Goal: Information Seeking & Learning: Learn about a topic

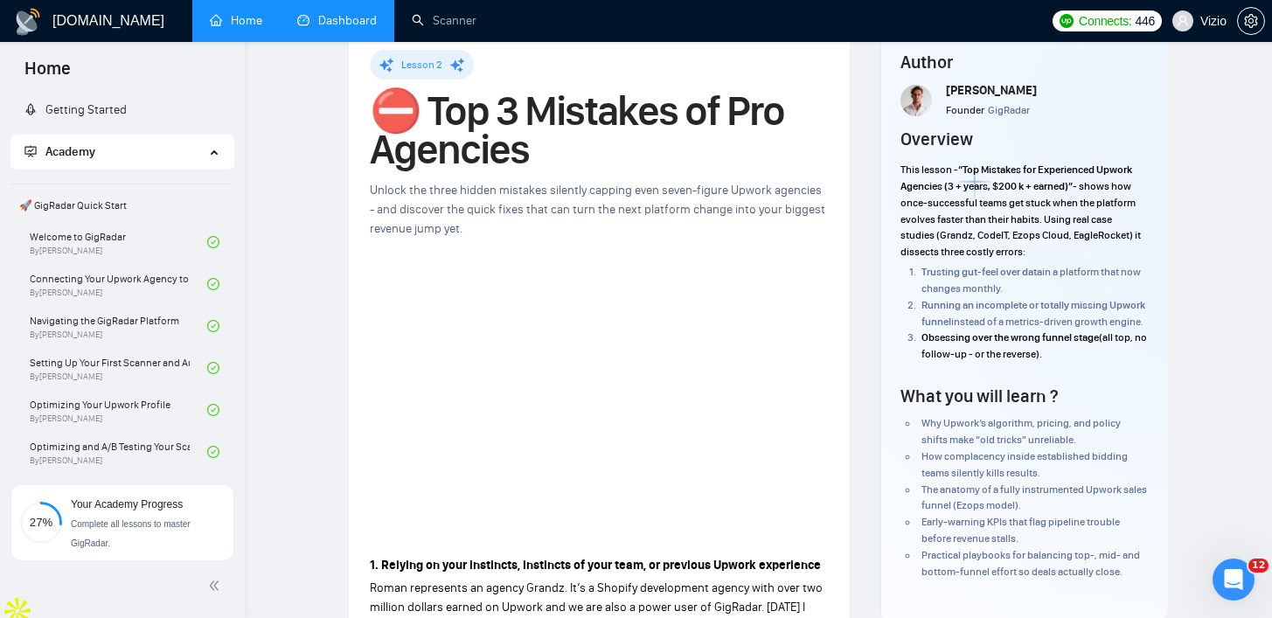
scroll to position [887, 0]
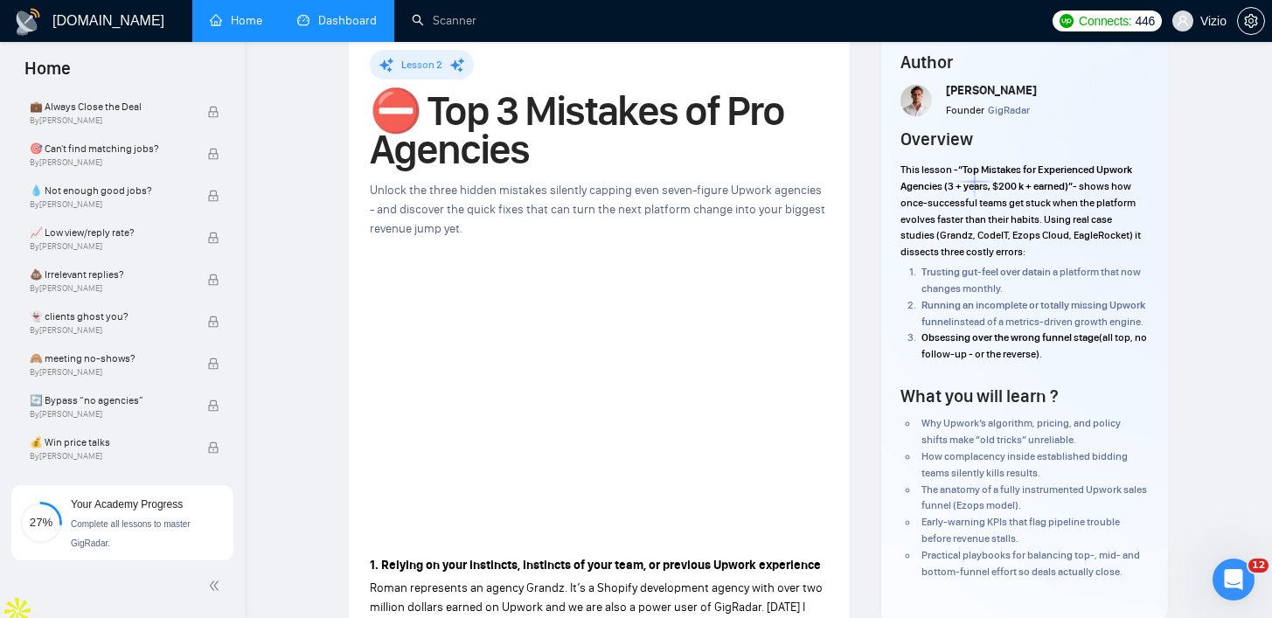
click at [334, 19] on link "Dashboard" at bounding box center [337, 20] width 80 height 15
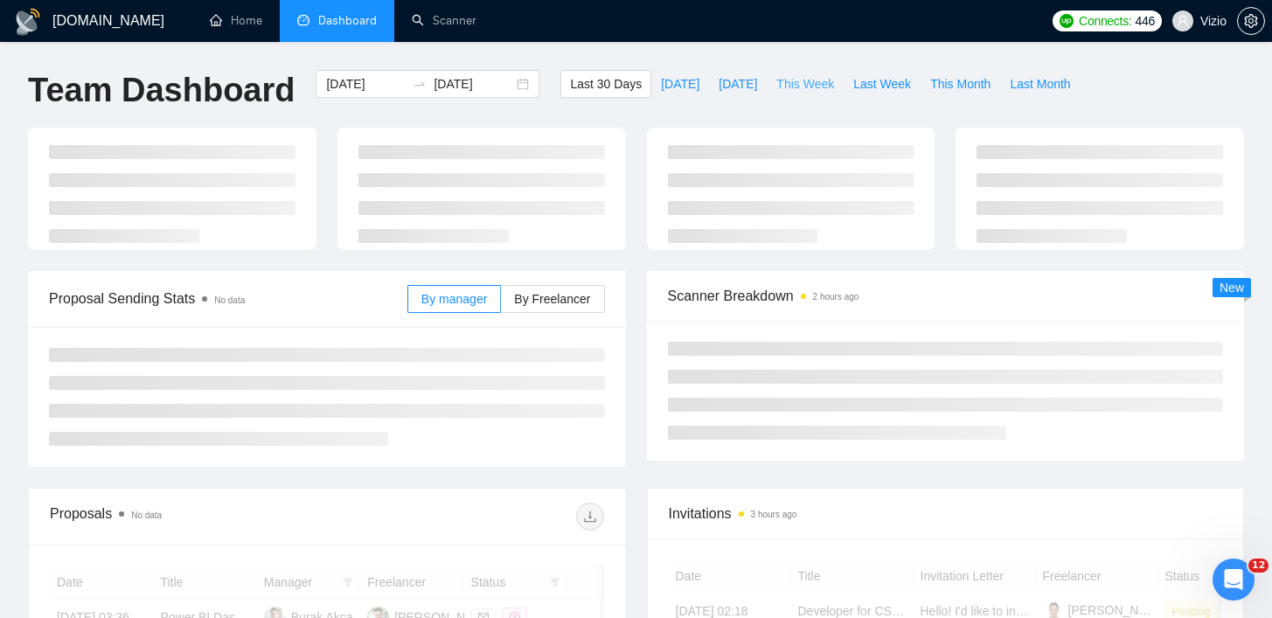
click at [820, 89] on span "This Week" at bounding box center [805, 83] width 58 height 19
type input "[DATE]"
click at [705, 56] on div "[DOMAIN_NAME] Home Dashboard Scanner Connects: 446 Vizio Team Dashboard [DATE] …" at bounding box center [636, 601] width 1272 height 1203
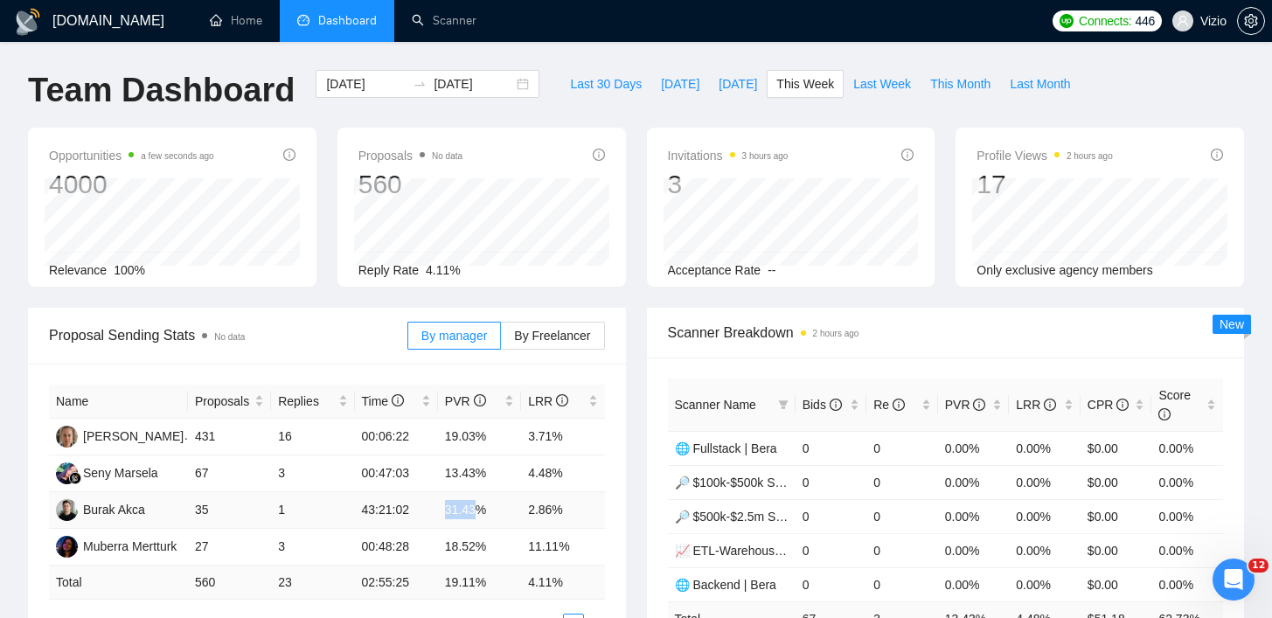
drag, startPoint x: 447, startPoint y: 507, endPoint x: 510, endPoint y: 507, distance: 63.0
click at [510, 507] on td "31.43%" at bounding box center [479, 510] width 83 height 37
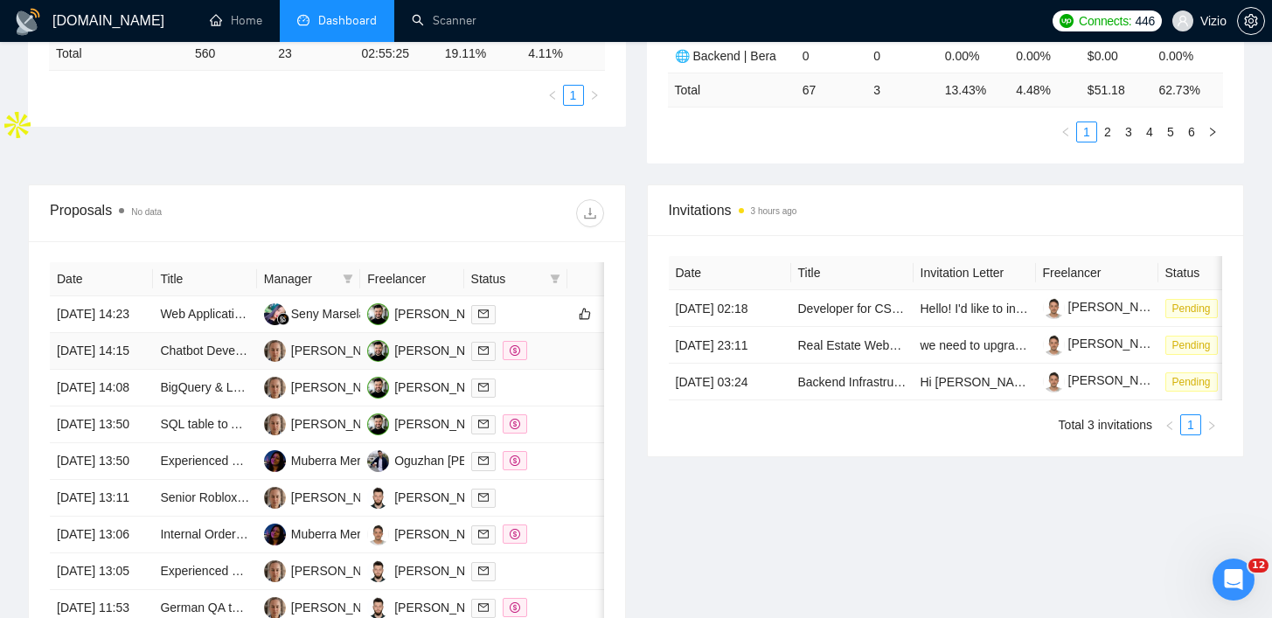
scroll to position [536, 0]
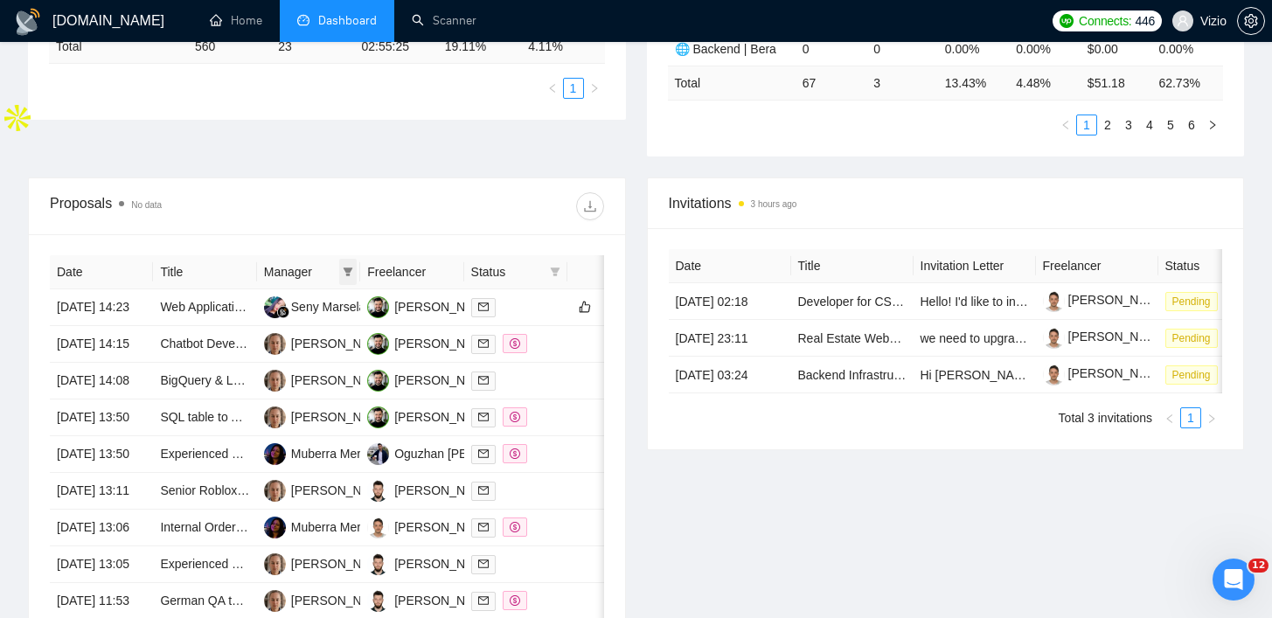
click at [344, 268] on icon "filter" at bounding box center [349, 272] width 10 height 9
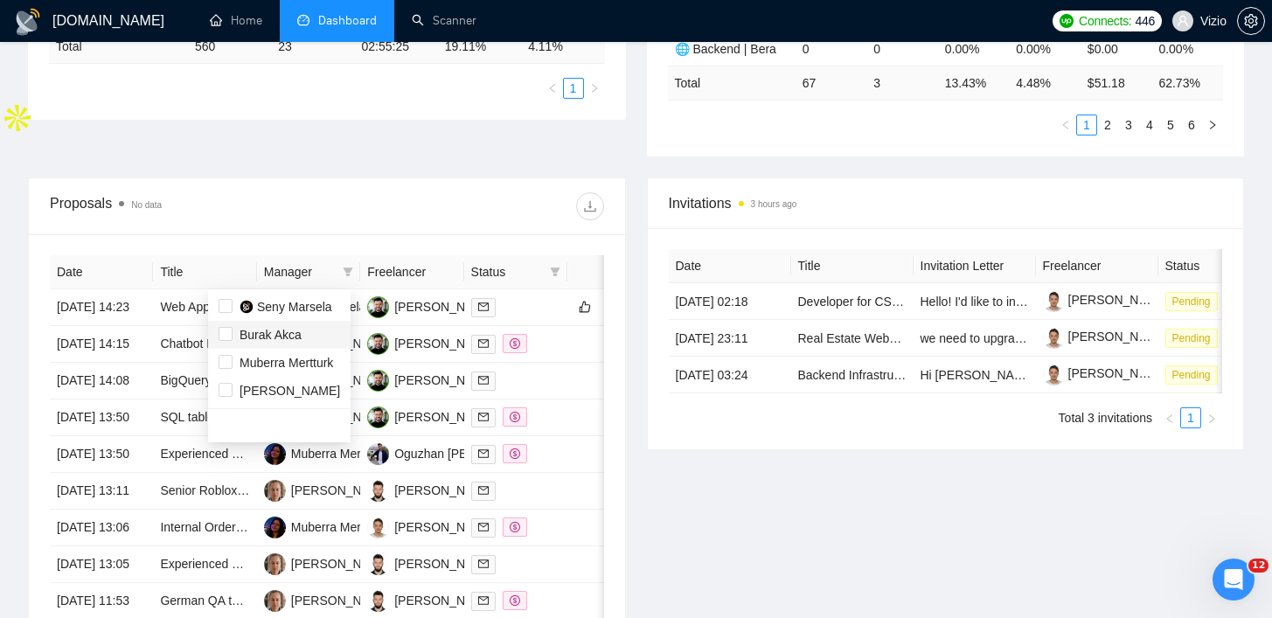
click at [312, 340] on span "Burak Akca" at bounding box center [280, 334] width 122 height 19
checkbox input "true"
click at [494, 219] on div "Proposals No data" at bounding box center [327, 206] width 554 height 56
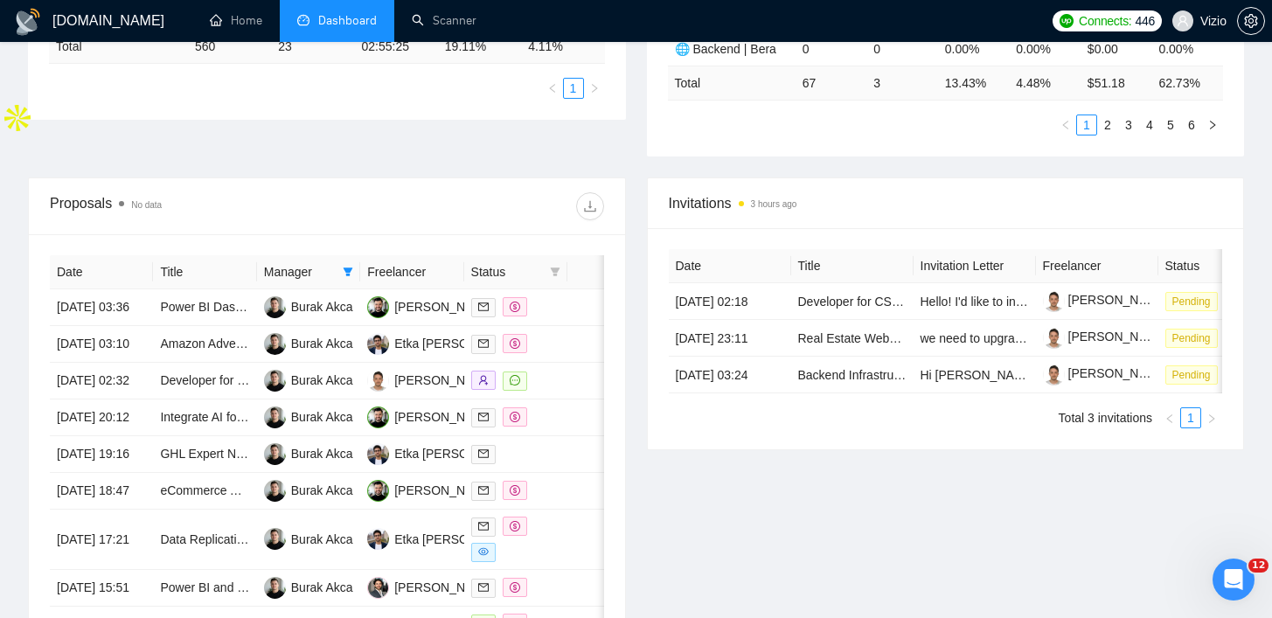
click at [559, 280] on span at bounding box center [554, 272] width 17 height 26
click at [528, 331] on span "Sent" at bounding box center [512, 334] width 84 height 19
checkbox input "true"
click at [517, 213] on div at bounding box center [465, 206] width 277 height 28
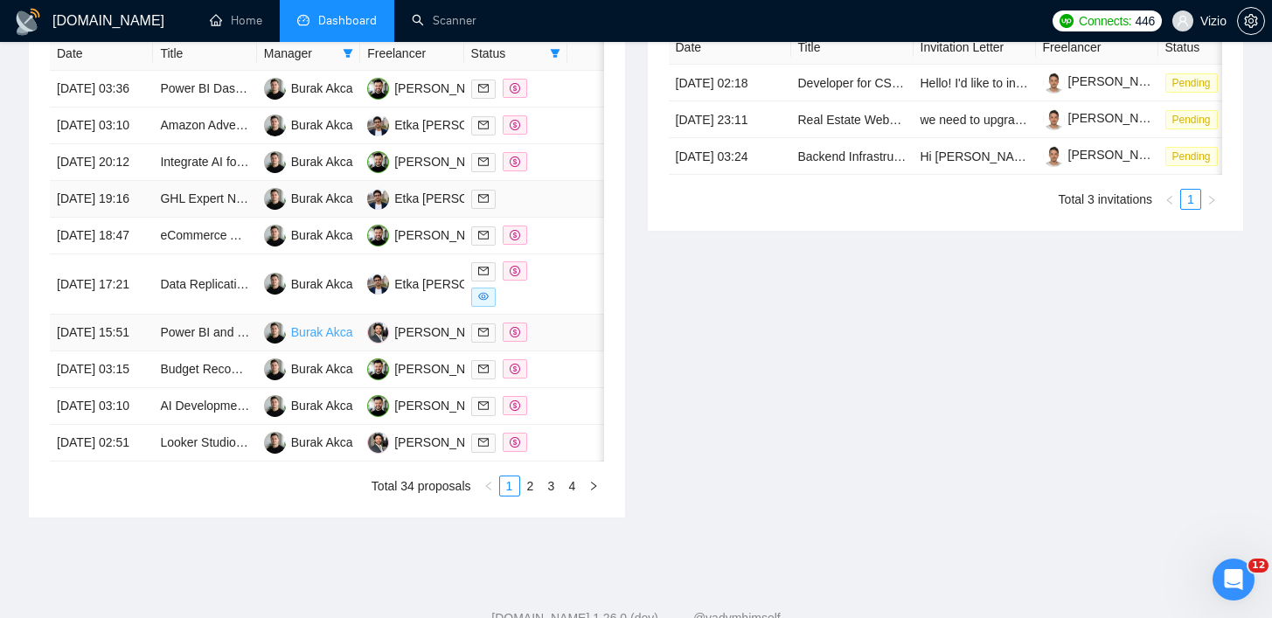
scroll to position [845, 0]
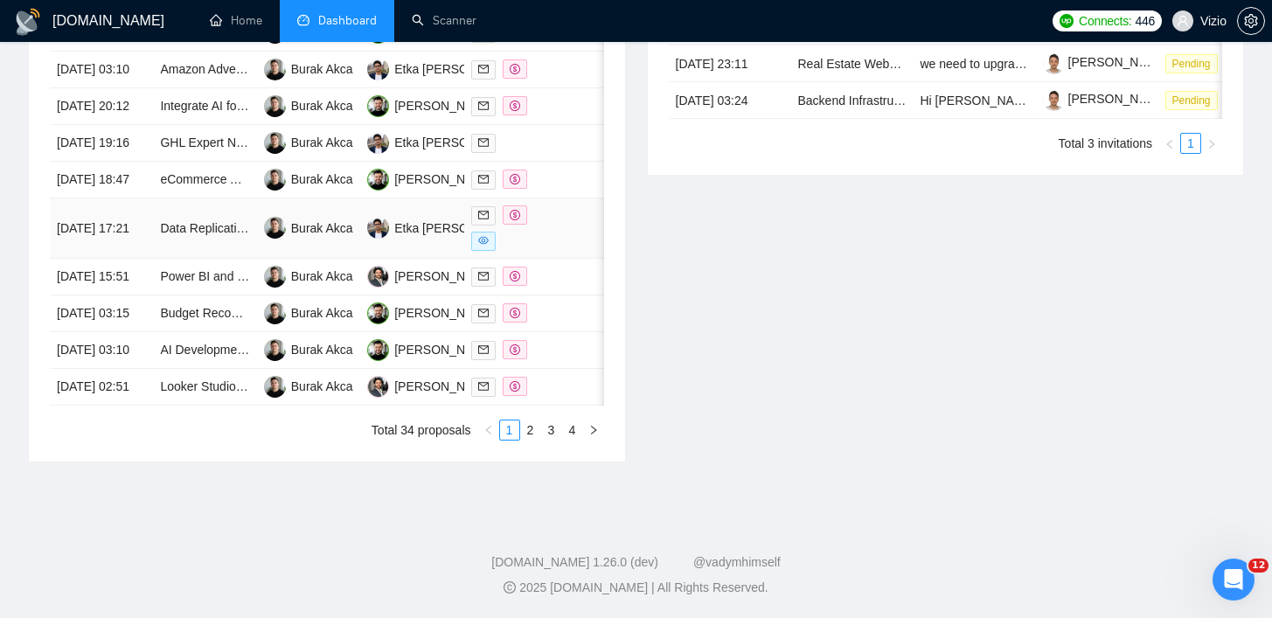
click at [246, 259] on td "Data Replication Oracle vers Power BI" at bounding box center [204, 228] width 103 height 60
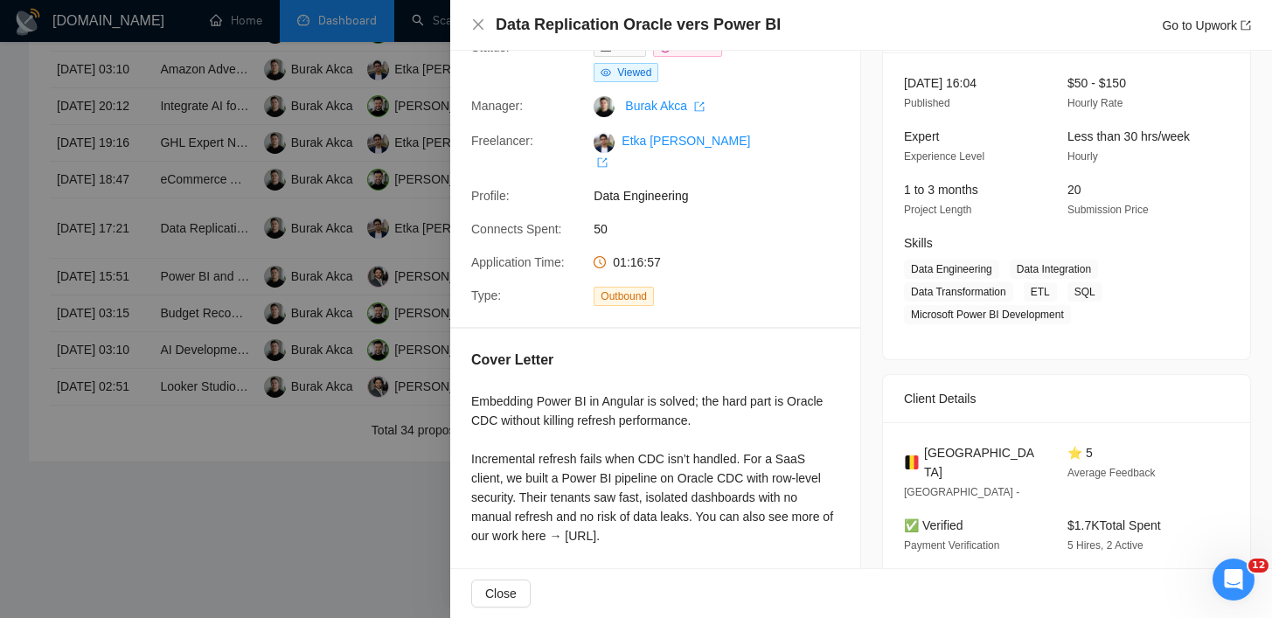
scroll to position [322, 0]
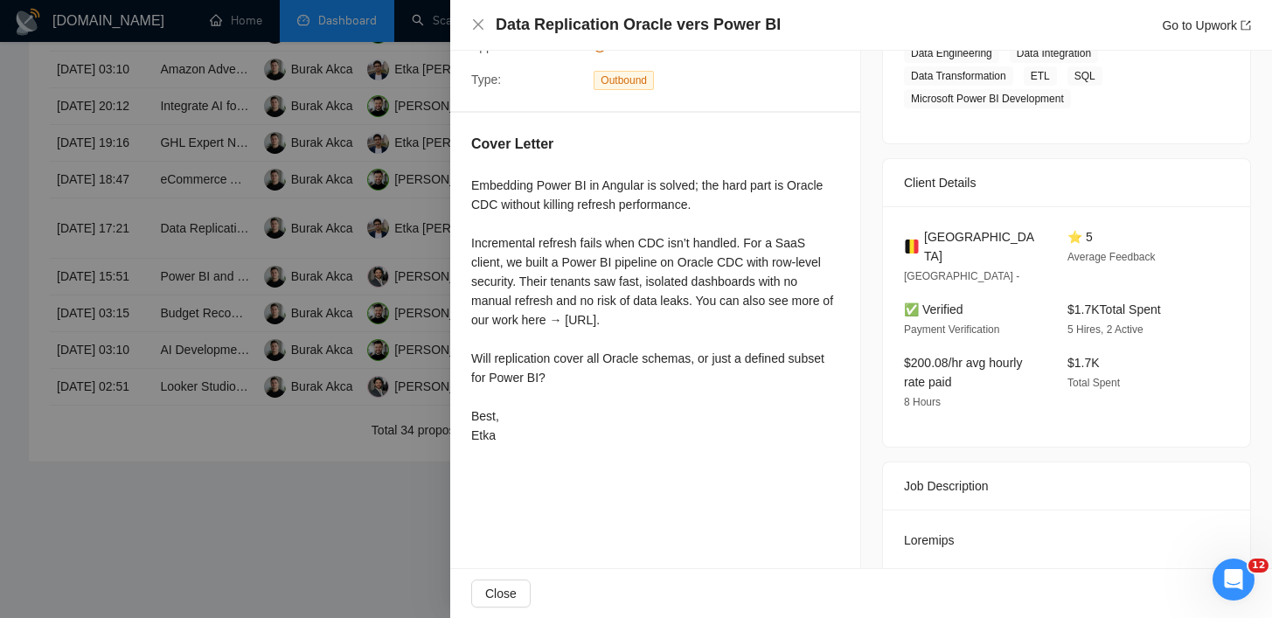
click at [427, 286] on div at bounding box center [636, 309] width 1272 height 618
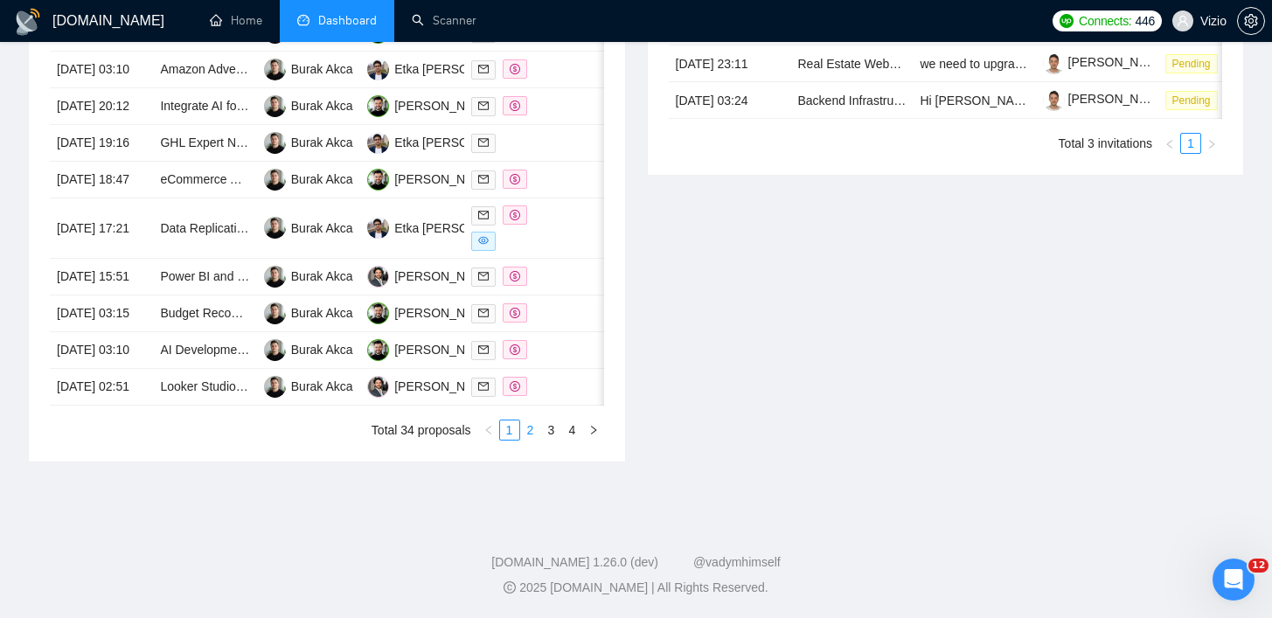
click at [523, 440] on link "2" at bounding box center [530, 430] width 19 height 19
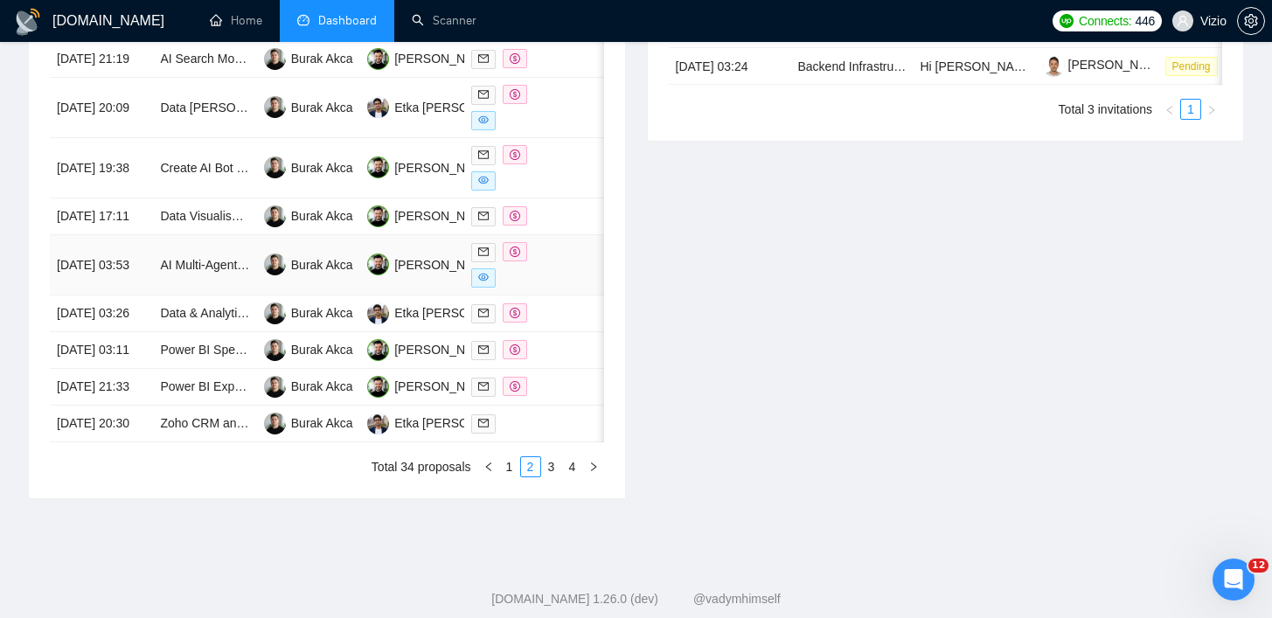
click at [200, 296] on td "AI Multi-Agent for Marketing Automation" at bounding box center [204, 265] width 103 height 60
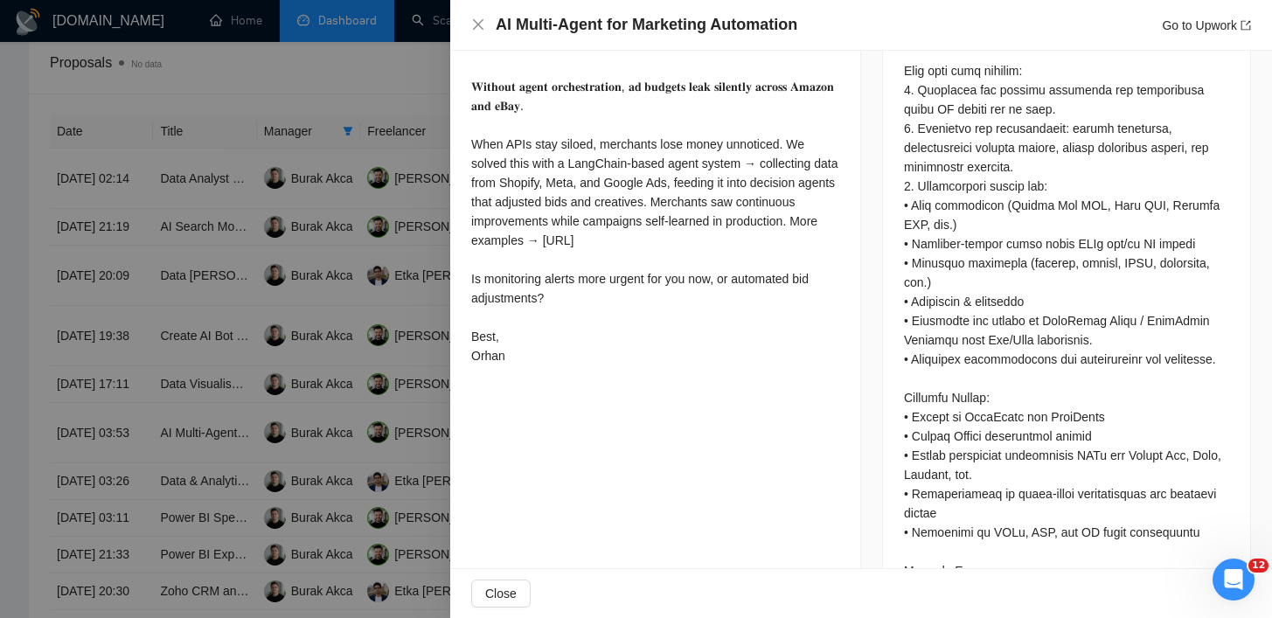
scroll to position [1069, 0]
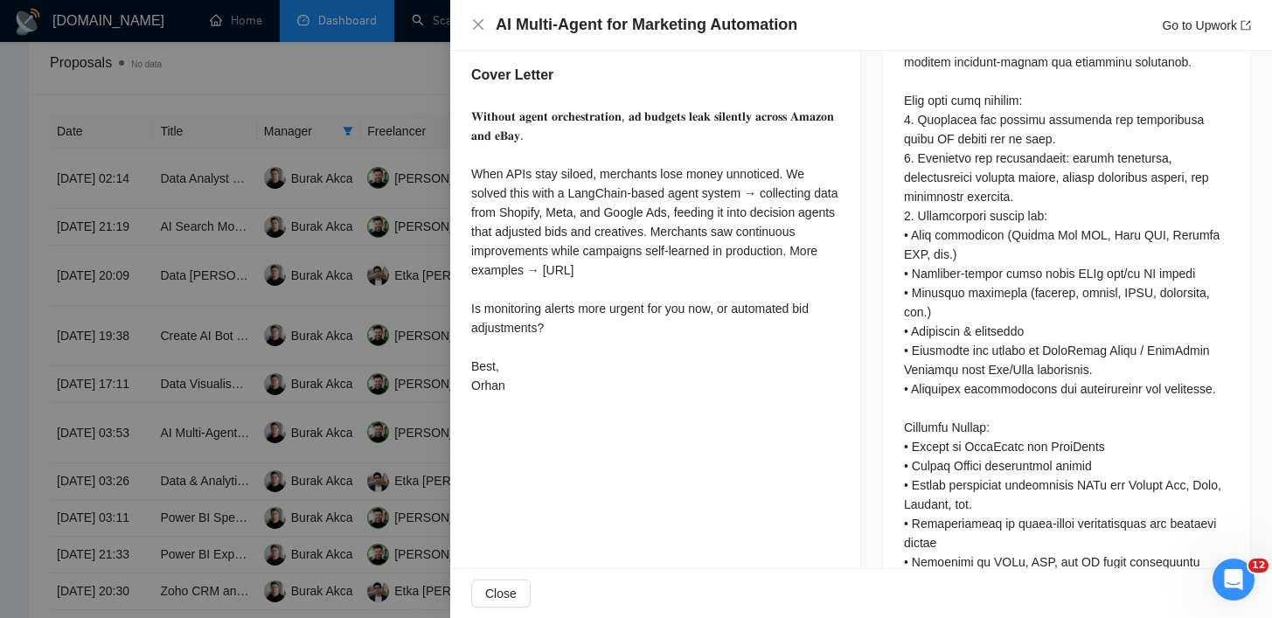
click at [360, 423] on div at bounding box center [636, 309] width 1272 height 618
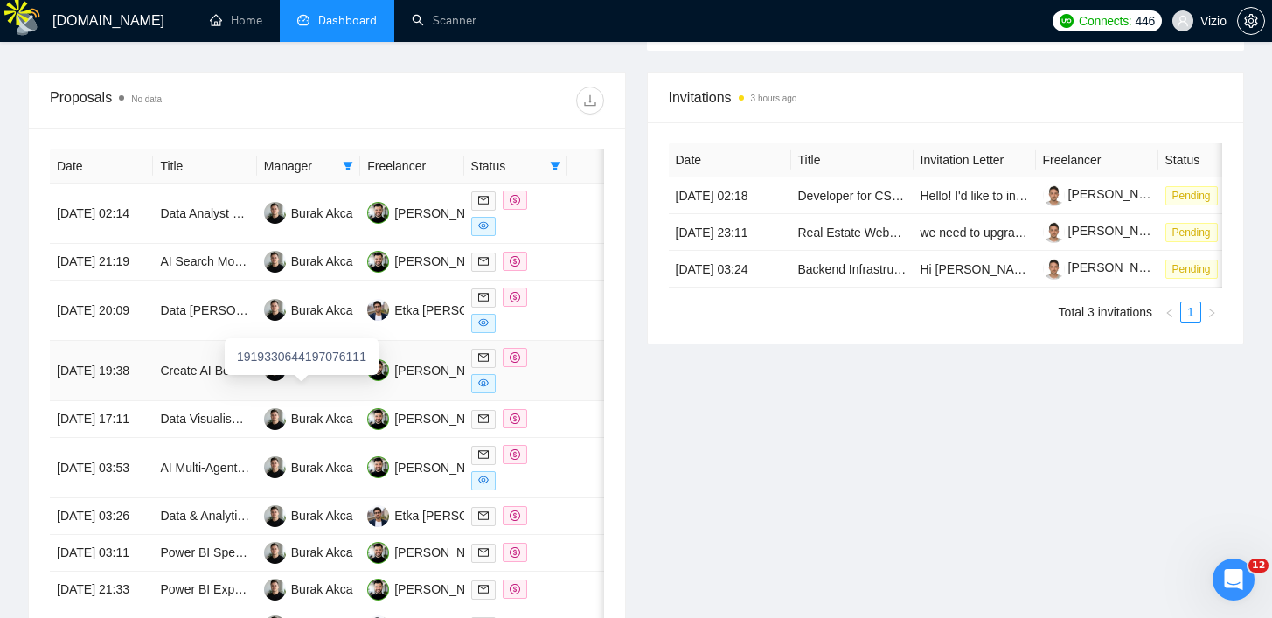
scroll to position [642, 0]
click at [219, 235] on td "Data Analyst Needed to Build Sales Dashboard" at bounding box center [204, 214] width 103 height 60
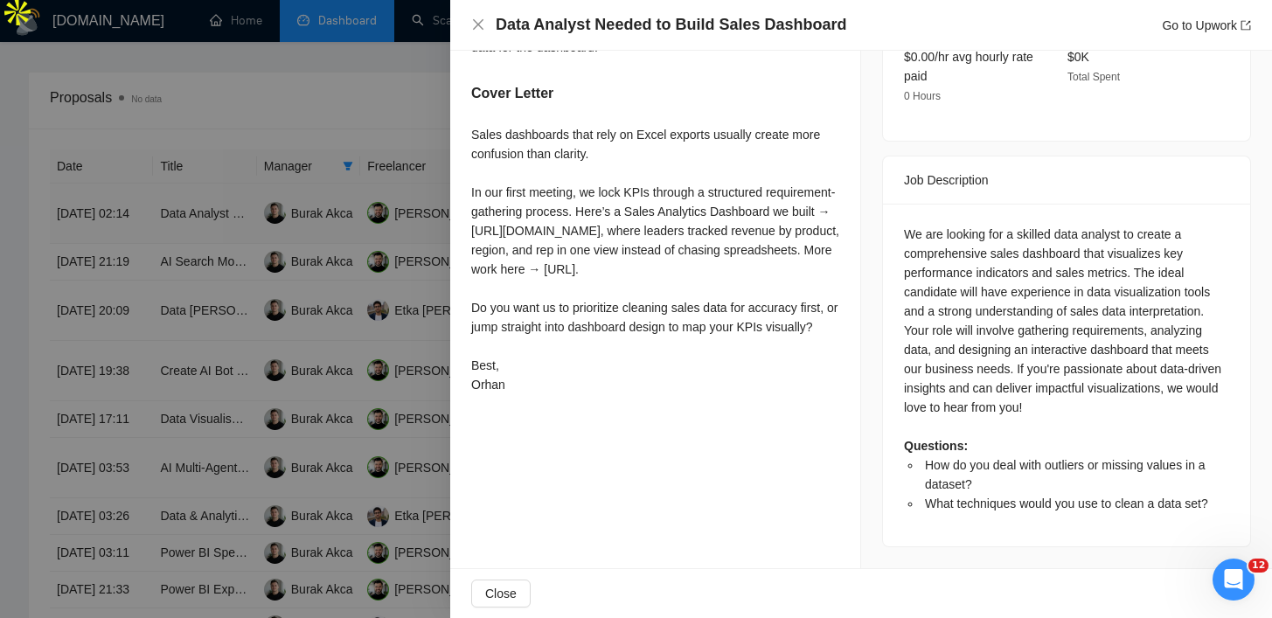
scroll to position [583, 0]
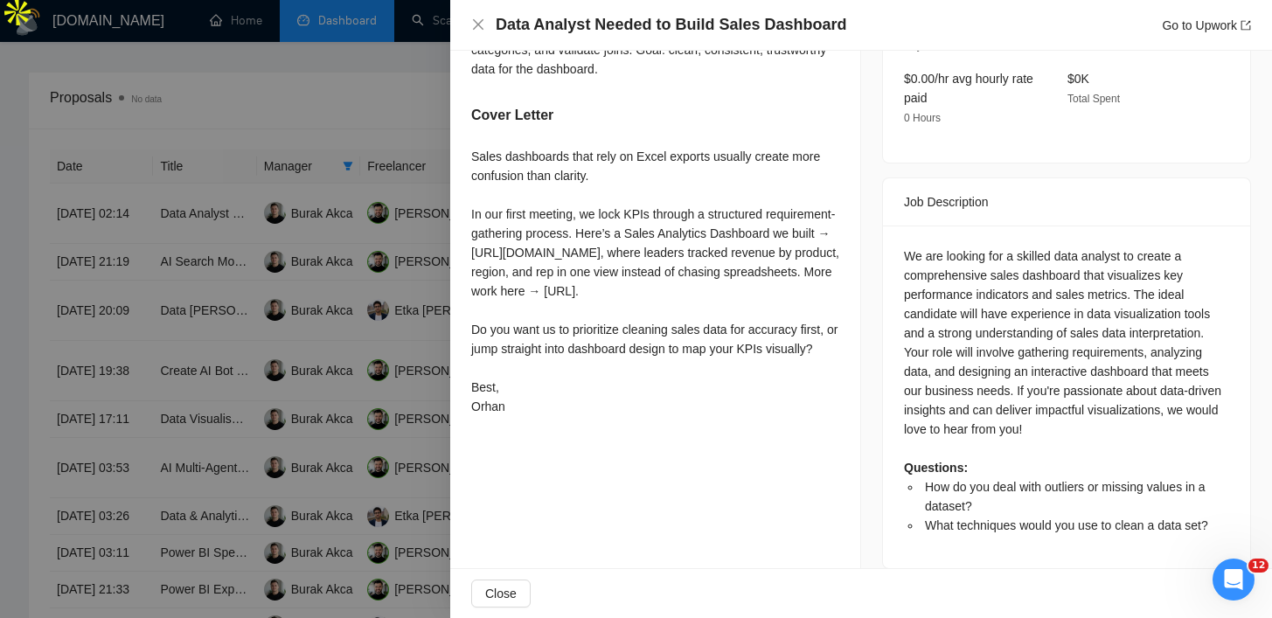
click at [316, 288] on div at bounding box center [636, 309] width 1272 height 618
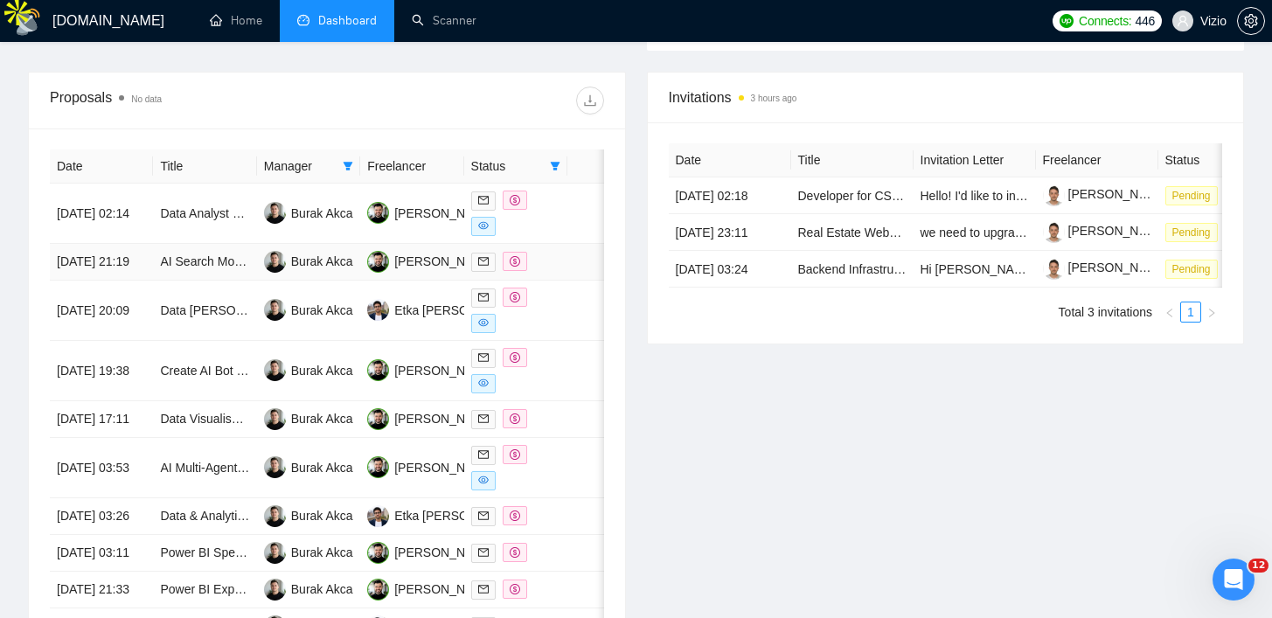
click at [163, 281] on td "AI Search Monitoring – Track Brand Mentions in ChatGPT, Perplexity & Other AI A…" at bounding box center [204, 262] width 103 height 37
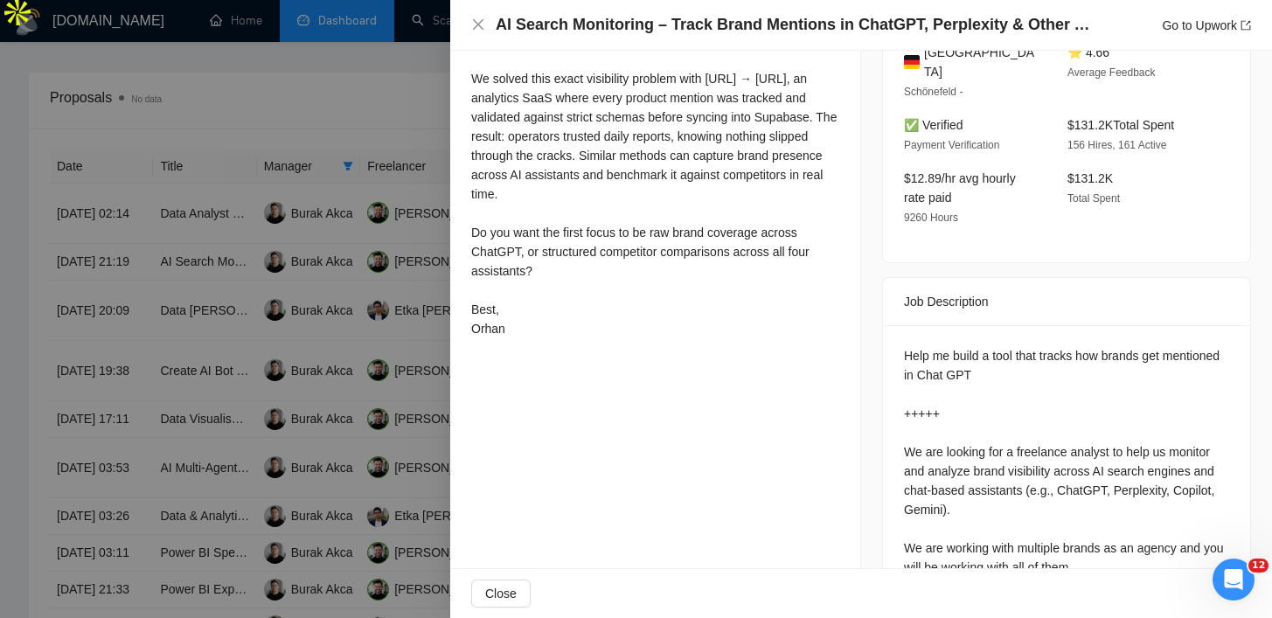
scroll to position [117, 0]
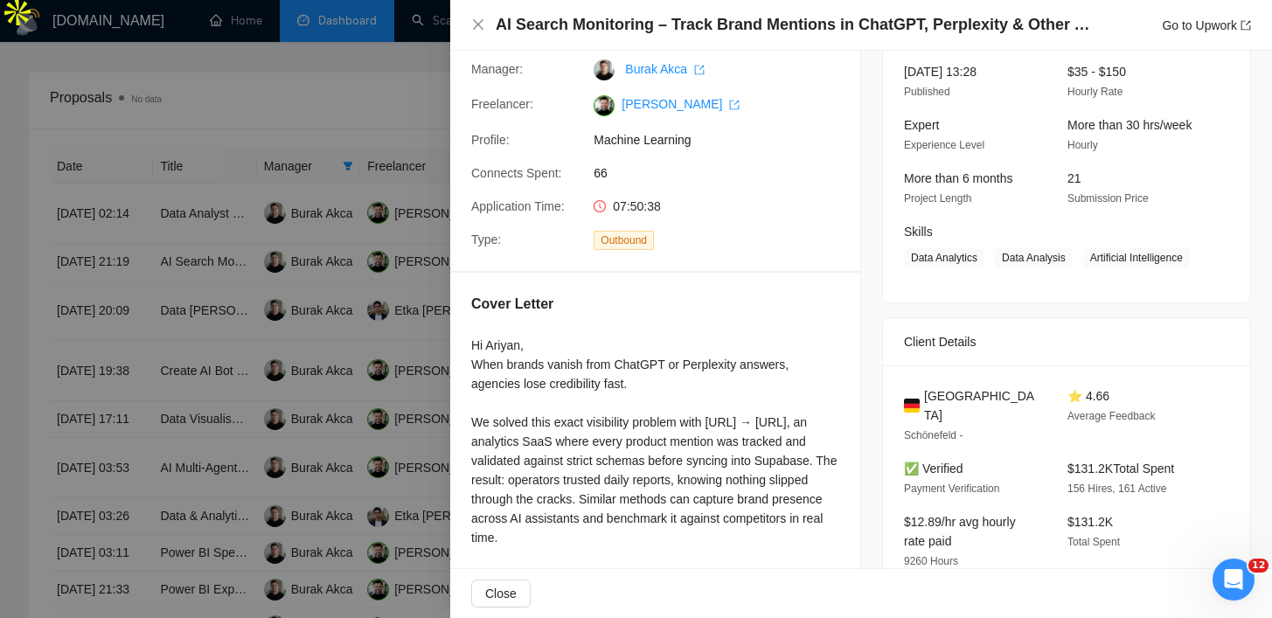
click at [358, 316] on div at bounding box center [636, 309] width 1272 height 618
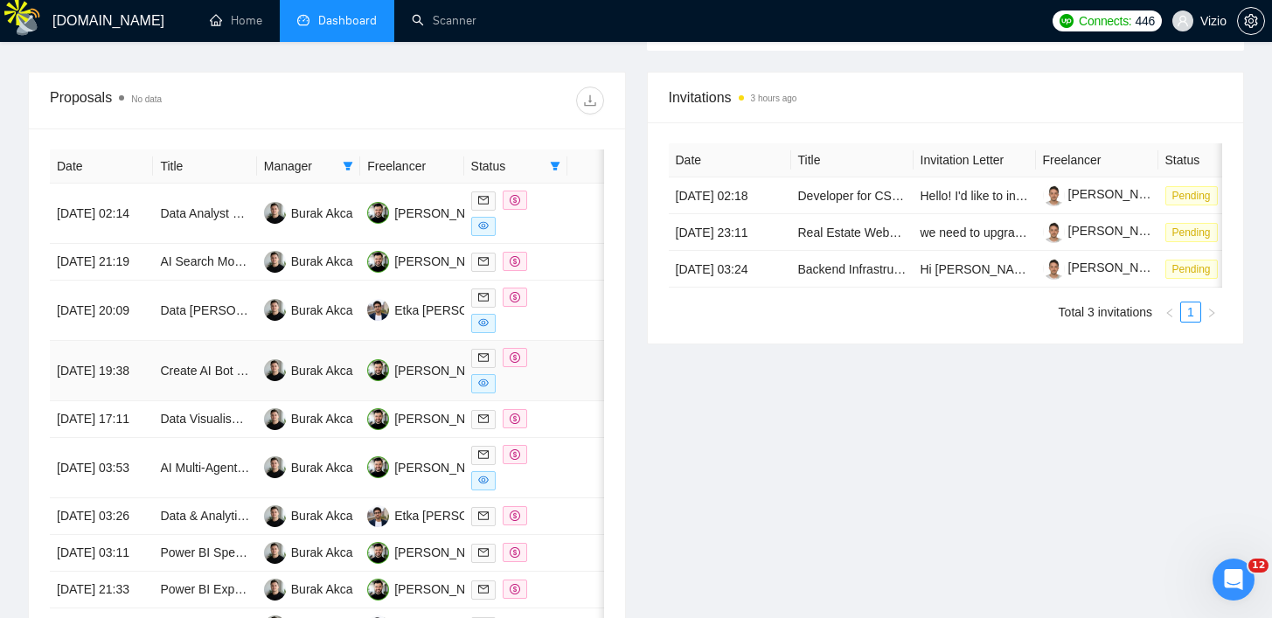
click at [232, 401] on td "Create AI Bot for phone based training" at bounding box center [204, 371] width 103 height 60
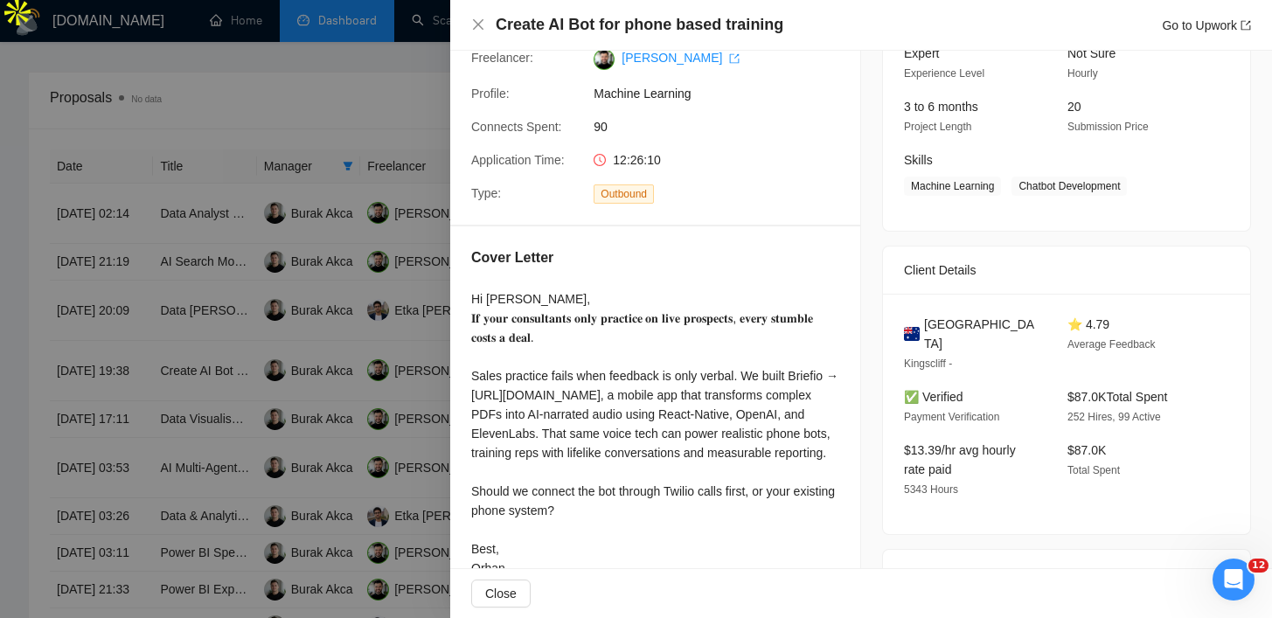
scroll to position [212, 0]
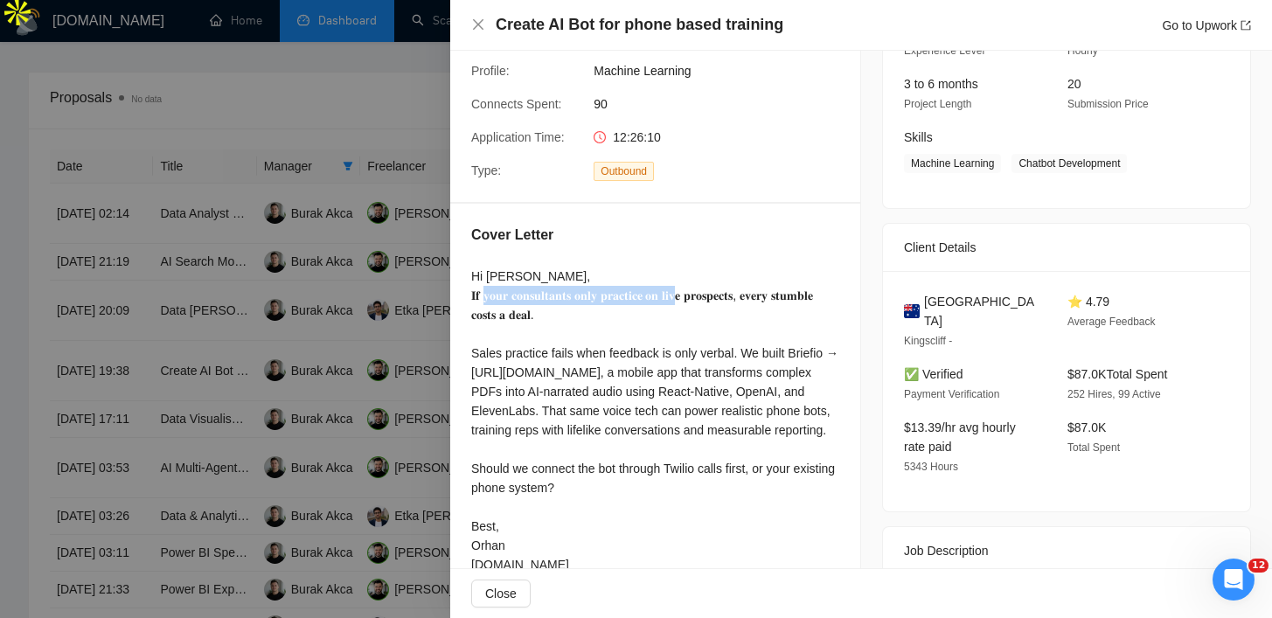
drag, startPoint x: 511, startPoint y: 300, endPoint x: 717, endPoint y: 298, distance: 205.5
click at [717, 298] on div "Hi [PERSON_NAME], 𝐈𝐟 𝐲𝐨𝐮𝐫 𝐜𝐨𝐧𝐬𝐮𝐥𝐭𝐚𝐧𝐭𝐬 𝐨𝐧𝐥𝐲 𝐩𝐫𝐚𝐜𝐭𝐢𝐜𝐞 𝐨𝐧 𝐥𝐢𝐯𝐞 𝐩𝐫𝐨𝐬𝐩𝐞𝐜𝐭𝐬, 𝐞𝐯𝐞𝐫𝐲 𝐬𝐭…" at bounding box center [655, 421] width 368 height 308
click at [738, 296] on div "Hi [PERSON_NAME], 𝐈𝐟 𝐲𝐨𝐮𝐫 𝐜𝐨𝐧𝐬𝐮𝐥𝐭𝐚𝐧𝐭𝐬 𝐨𝐧𝐥𝐲 𝐩𝐫𝐚𝐜𝐭𝐢𝐜𝐞 𝐨𝐧 𝐥𝐢𝐯𝐞 𝐩𝐫𝐨𝐬𝐩𝐞𝐜𝐭𝐬, 𝐞𝐯𝐞𝐫𝐲 𝐬𝐭…" at bounding box center [655, 421] width 368 height 308
click at [351, 422] on div at bounding box center [636, 309] width 1272 height 618
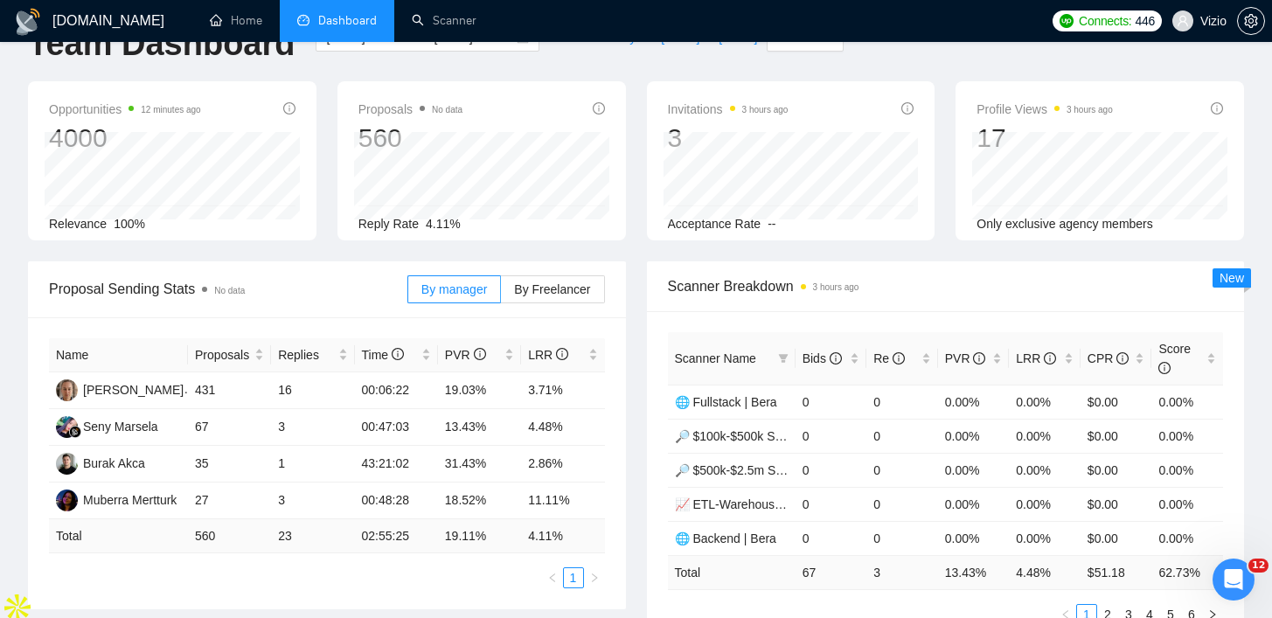
scroll to position [0, 0]
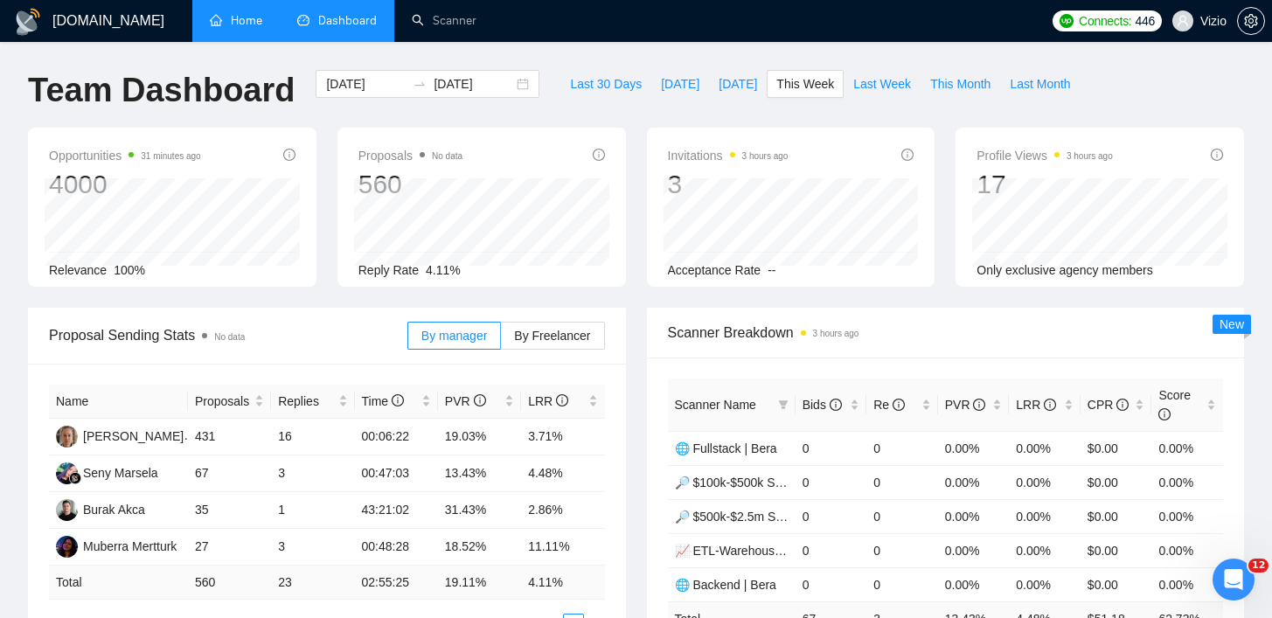
click at [240, 20] on link "Home" at bounding box center [236, 20] width 52 height 15
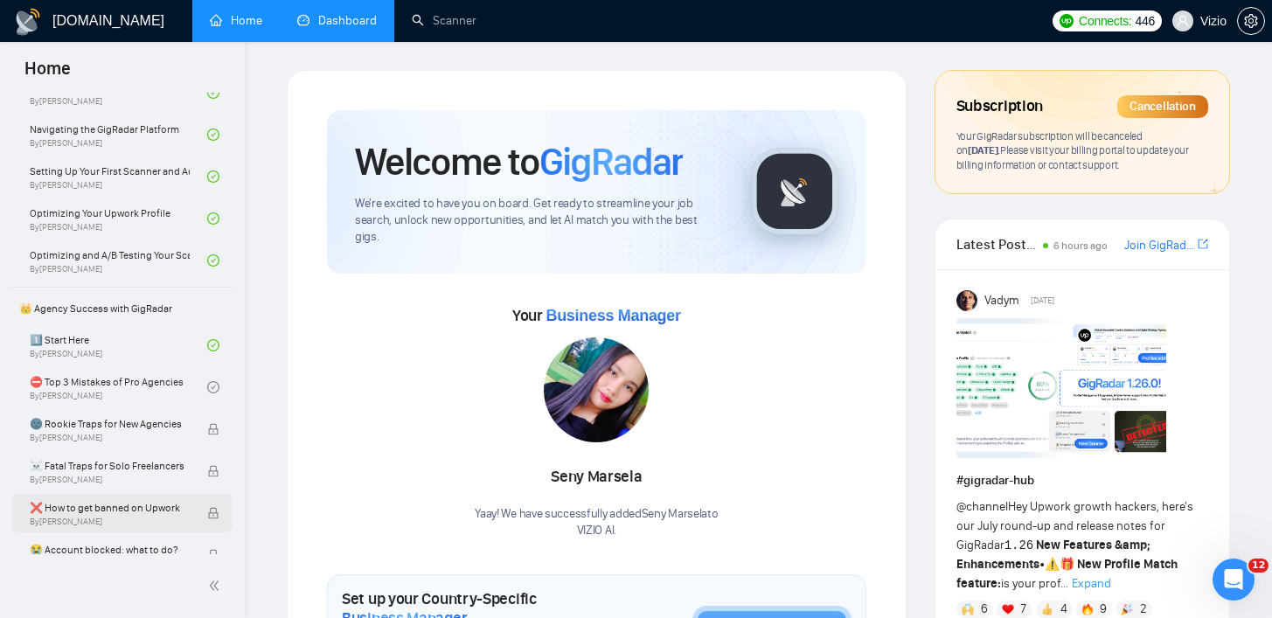
scroll to position [285, 0]
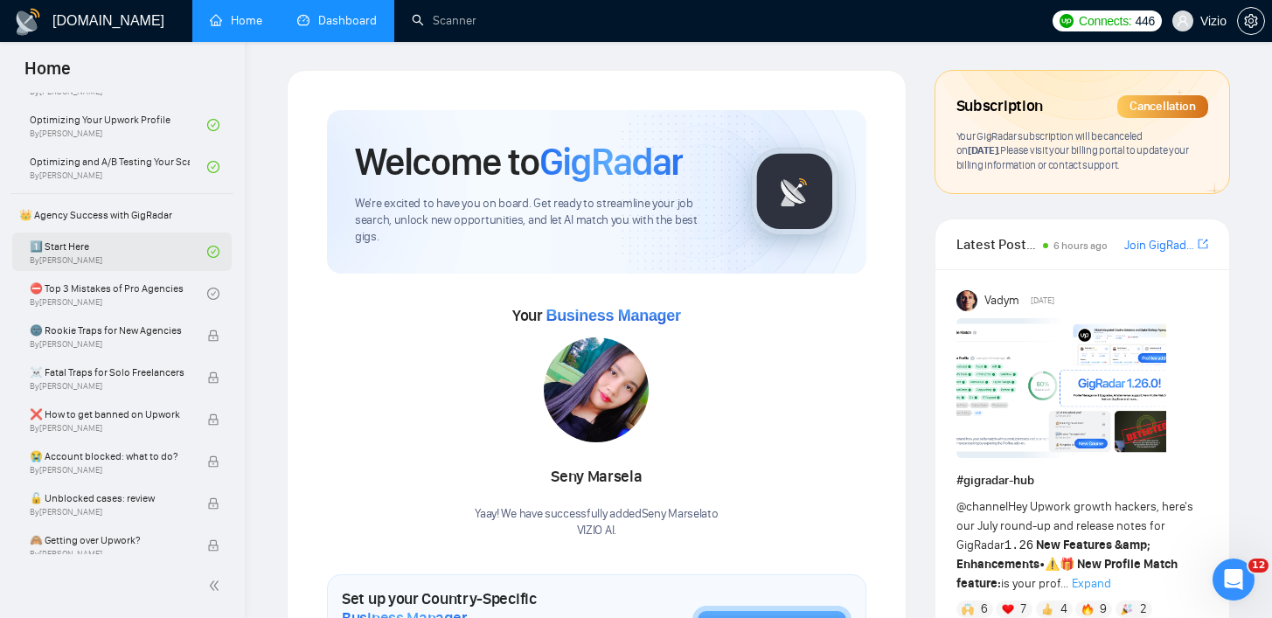
click at [118, 242] on link "1️⃣ Start Here By [PERSON_NAME]" at bounding box center [118, 252] width 177 height 38
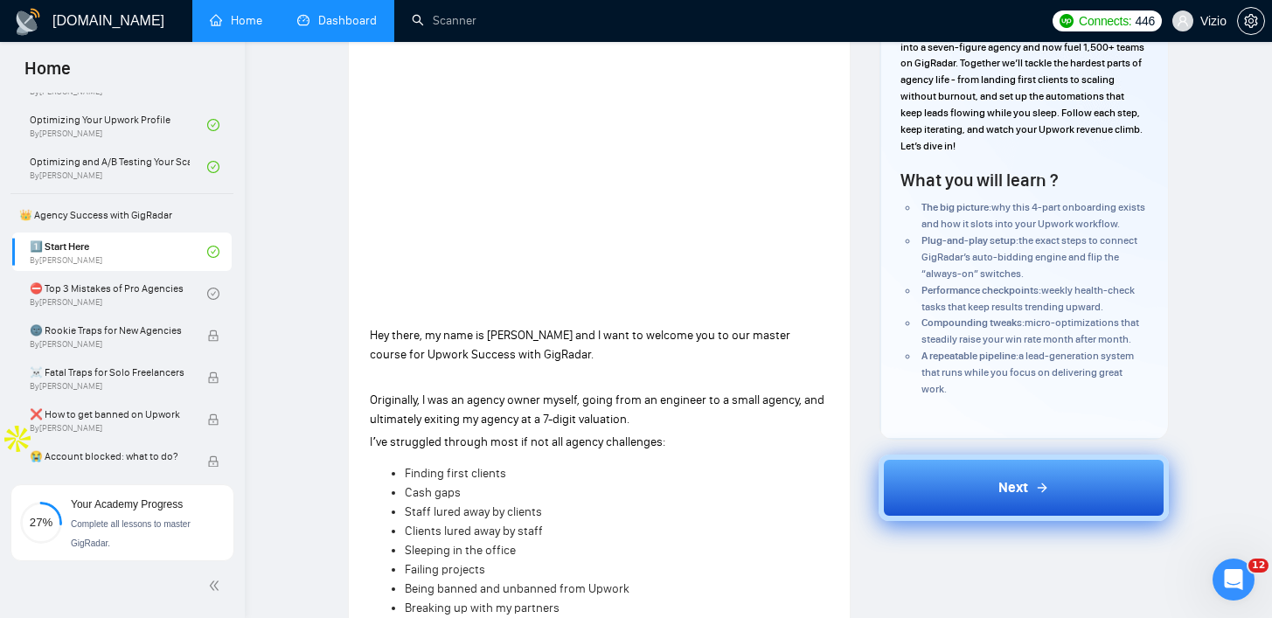
scroll to position [328, 0]
